Goal: Find specific page/section: Find specific page/section

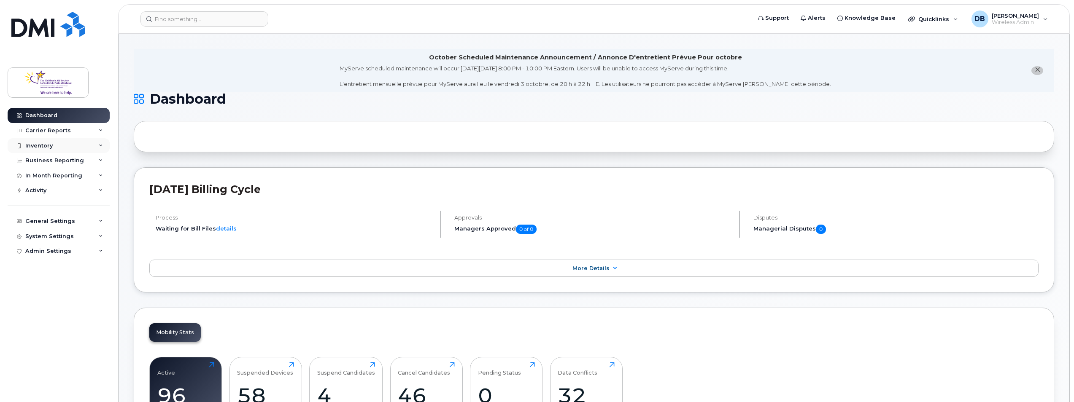
click at [53, 148] on div "Inventory" at bounding box center [59, 145] width 102 height 15
click at [48, 167] on link "Mobility Devices" at bounding box center [65, 161] width 87 height 16
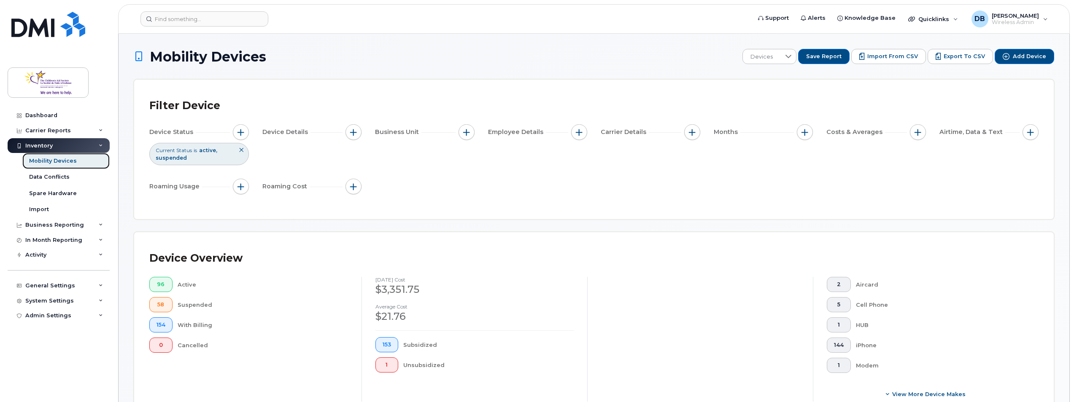
scroll to position [253, 0]
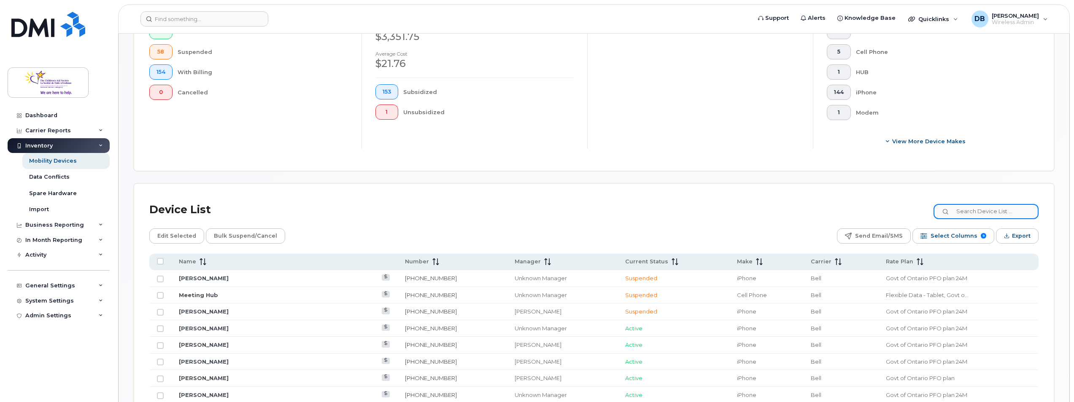
click at [979, 219] on input at bounding box center [985, 211] width 105 height 15
type input "[PERSON_NAME]"
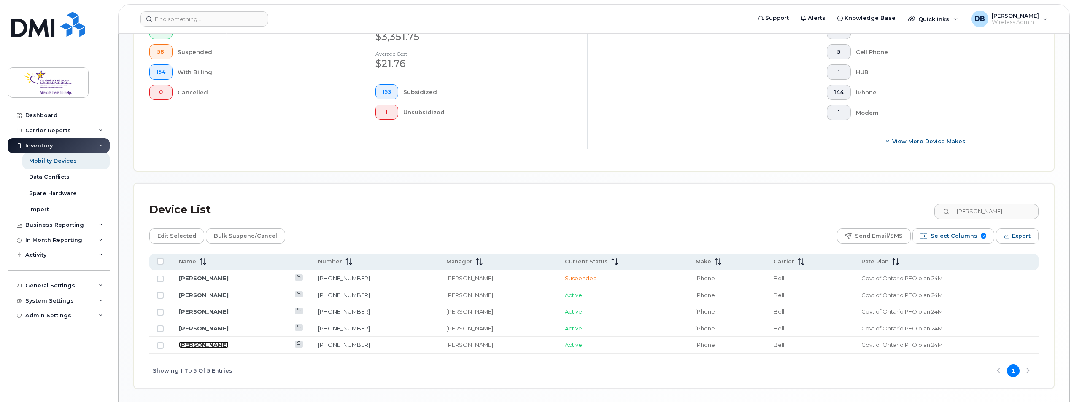
click at [186, 344] on link "[PERSON_NAME]" at bounding box center [204, 345] width 50 height 7
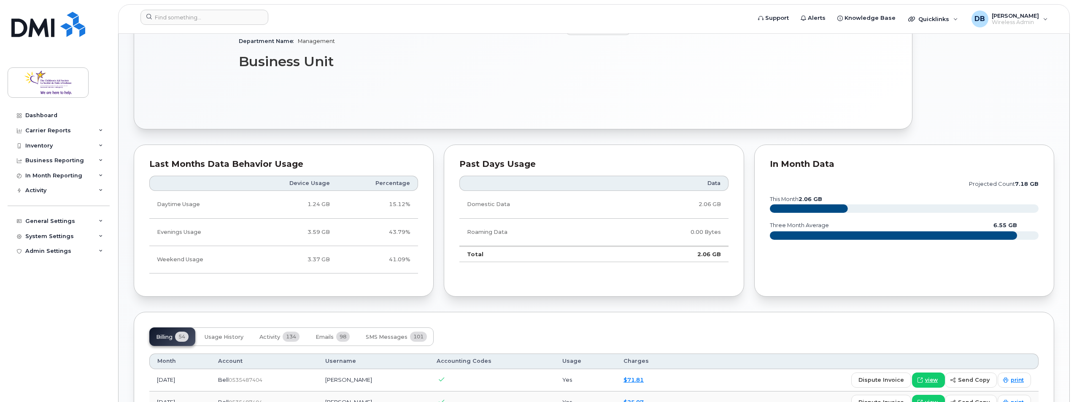
scroll to position [506, 0]
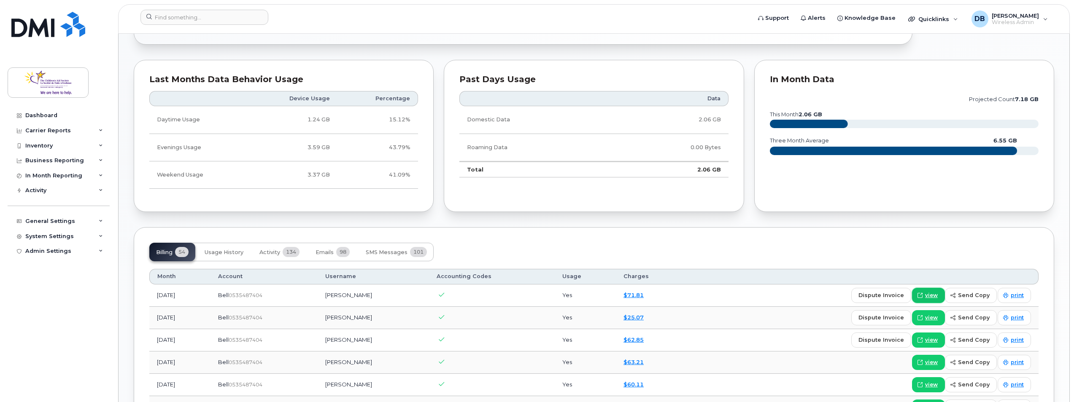
click at [936, 298] on span "view" at bounding box center [931, 296] width 13 height 8
